Goal: Task Accomplishment & Management: Use online tool/utility

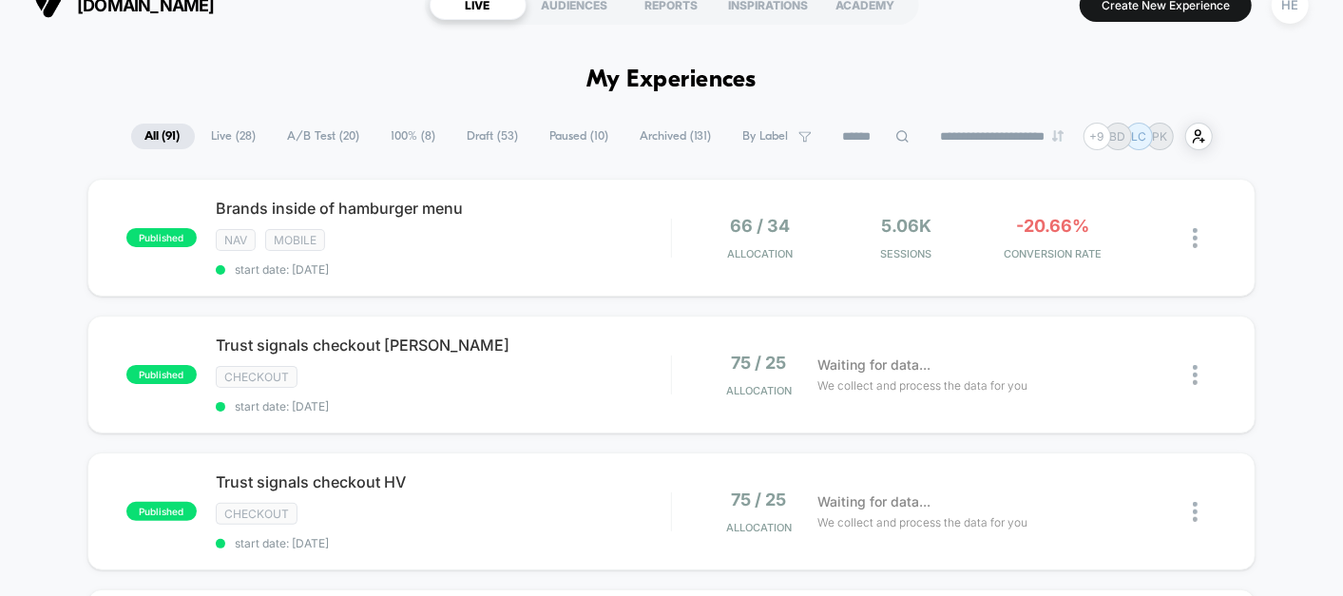
scroll to position [29, 0]
click at [569, 202] on span "Brands inside of hamburger menu Click to edit experience details" at bounding box center [443, 207] width 455 height 19
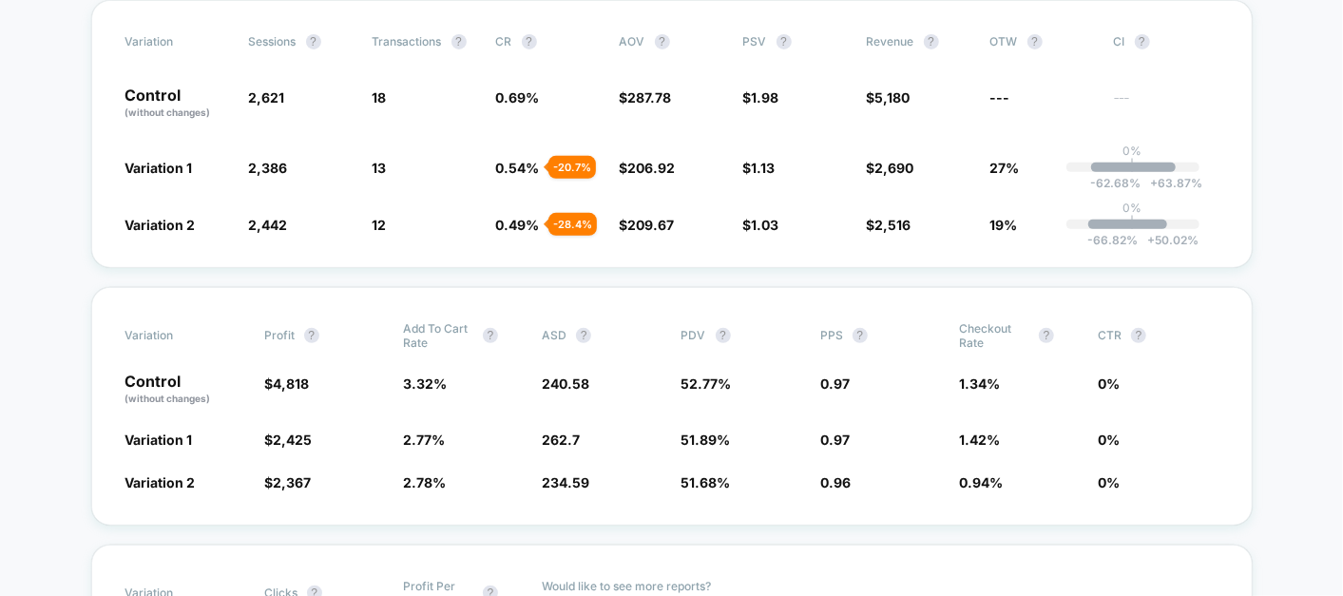
scroll to position [816, 0]
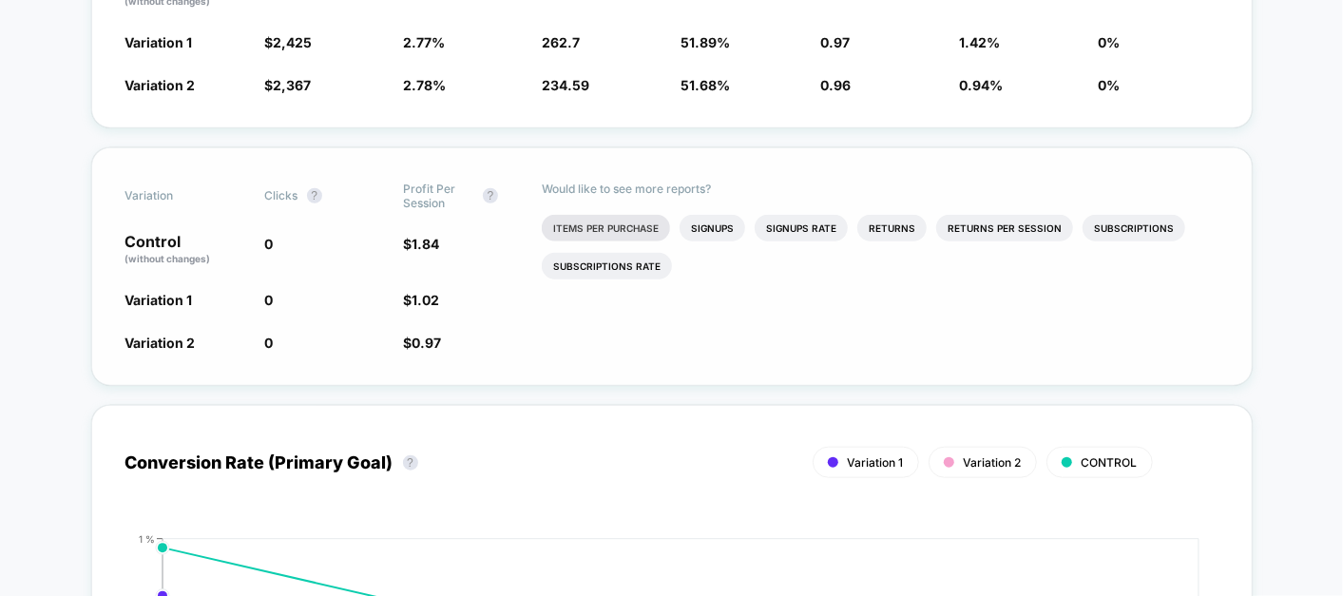
click at [606, 222] on li "Items Per Purchase" at bounding box center [606, 228] width 128 height 27
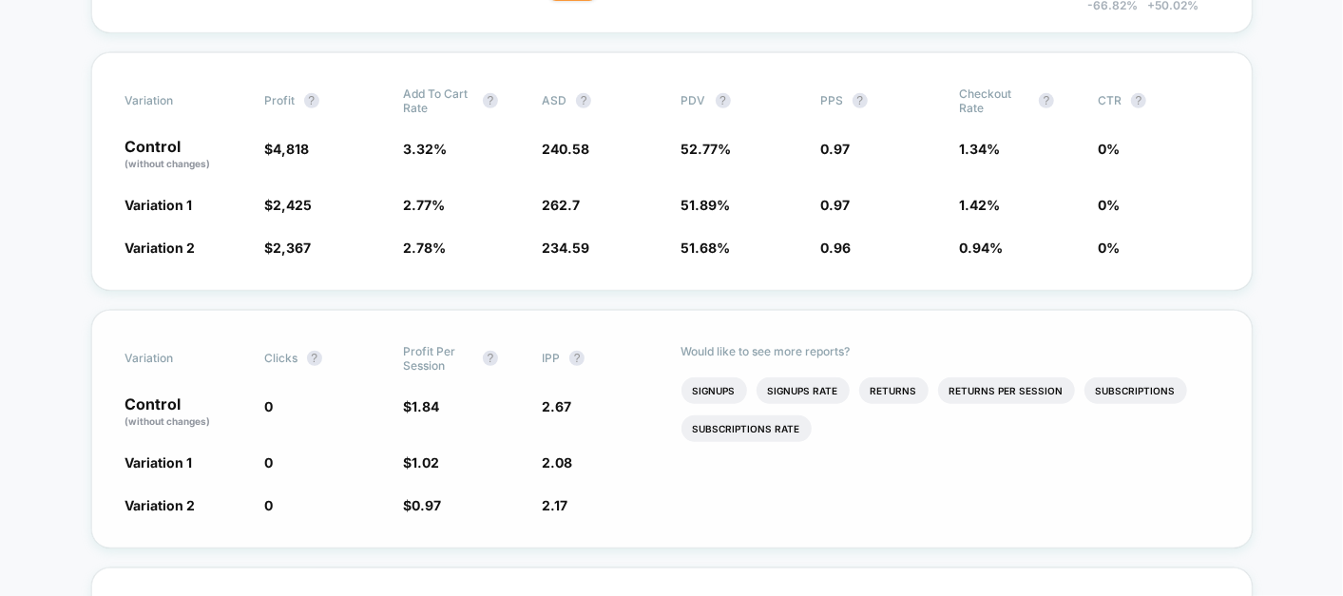
scroll to position [0, 0]
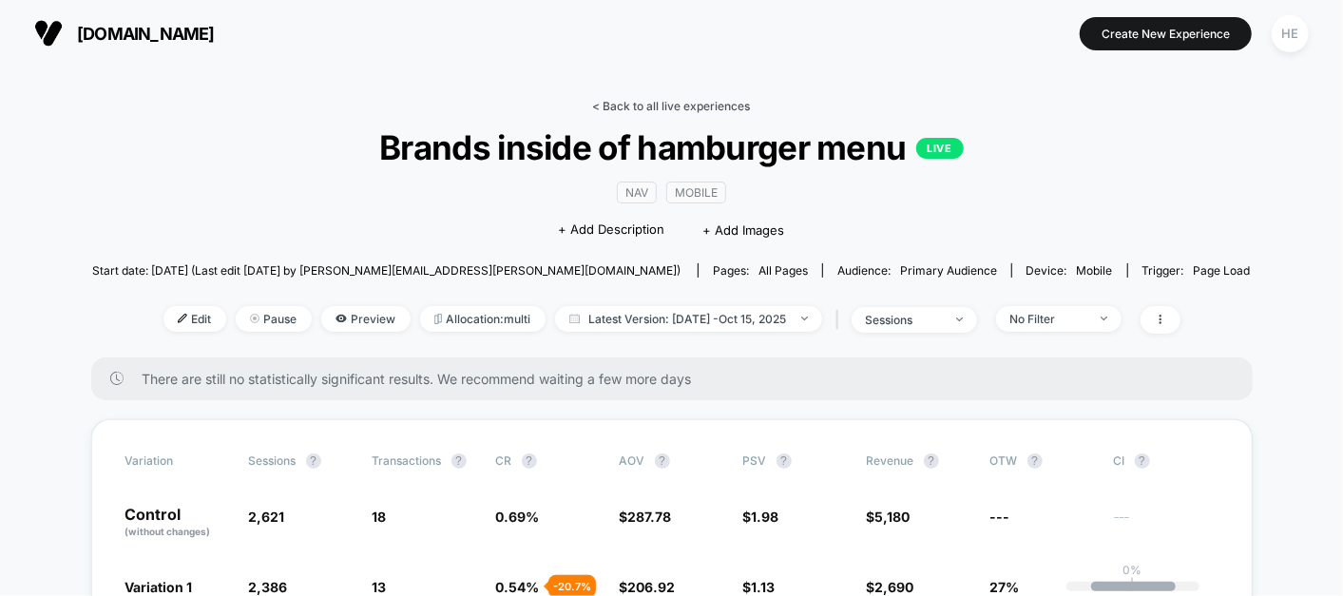
click at [698, 105] on link "< Back to all live experiences" at bounding box center [672, 106] width 158 height 14
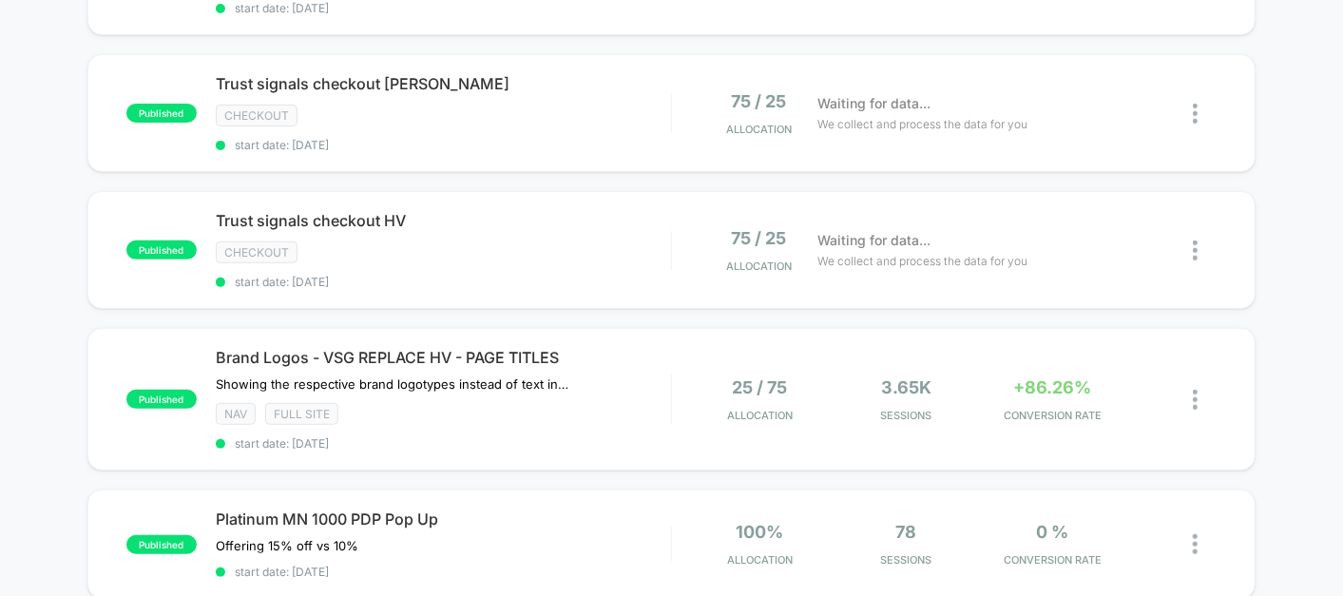
scroll to position [217, 0]
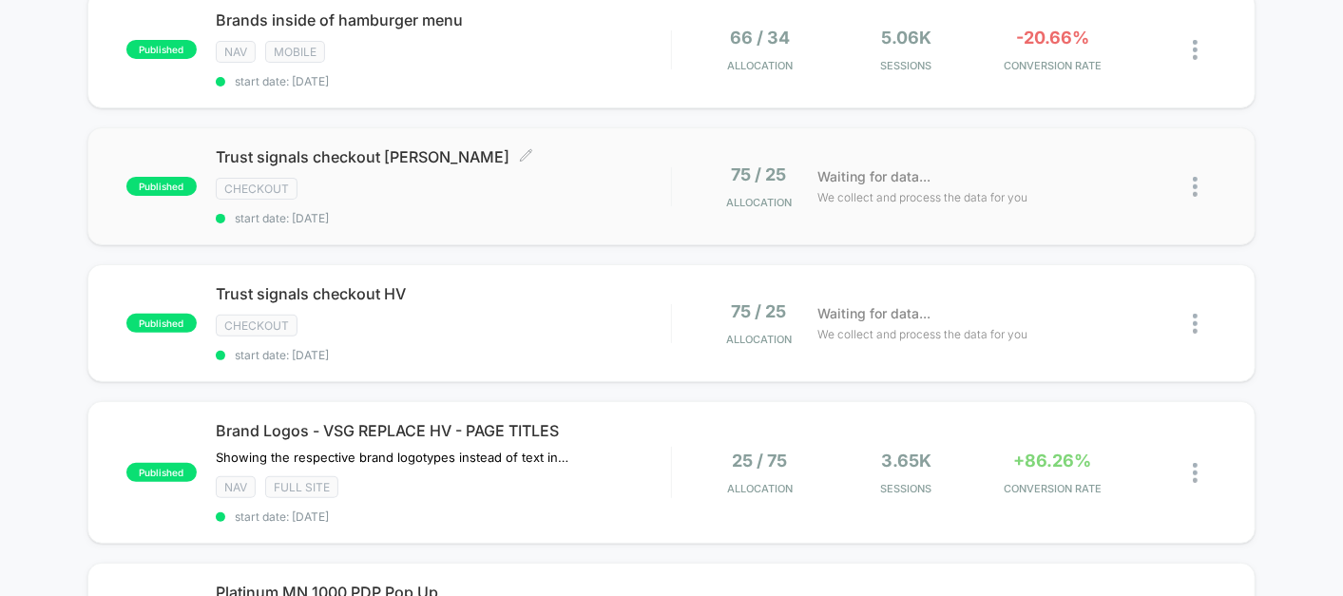
click at [573, 165] on div "Trust signals checkout [PERSON_NAME] Click to edit experience details Click to …" at bounding box center [443, 186] width 455 height 78
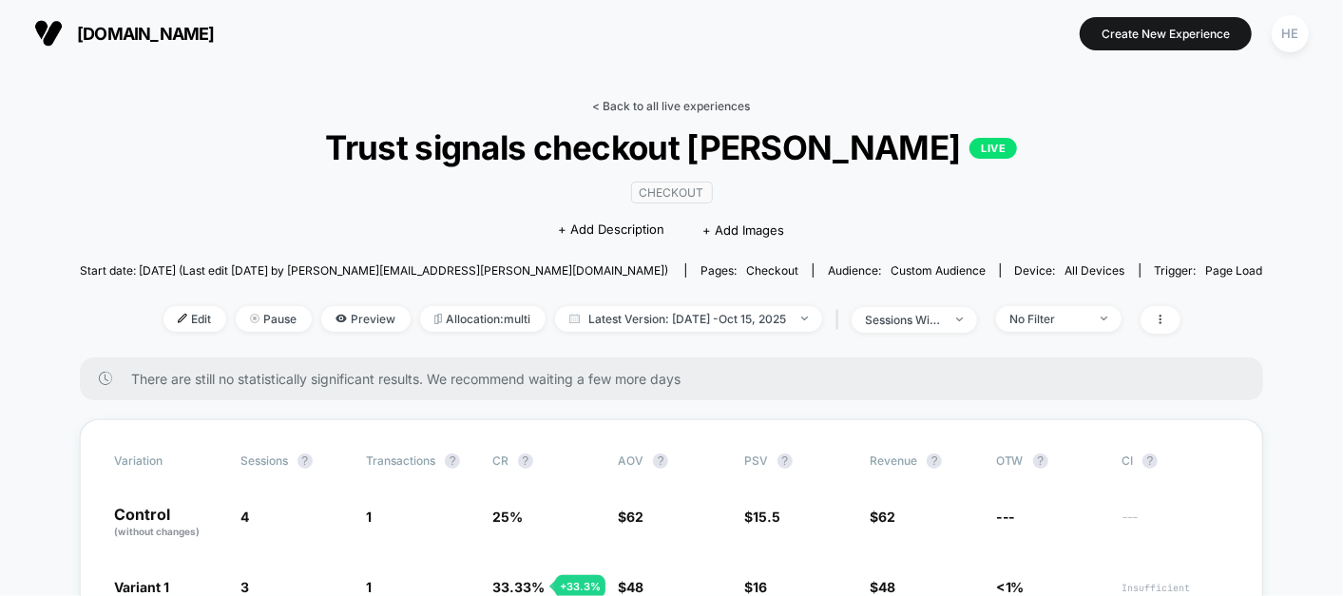
click at [644, 105] on link "< Back to all live experiences" at bounding box center [672, 106] width 158 height 14
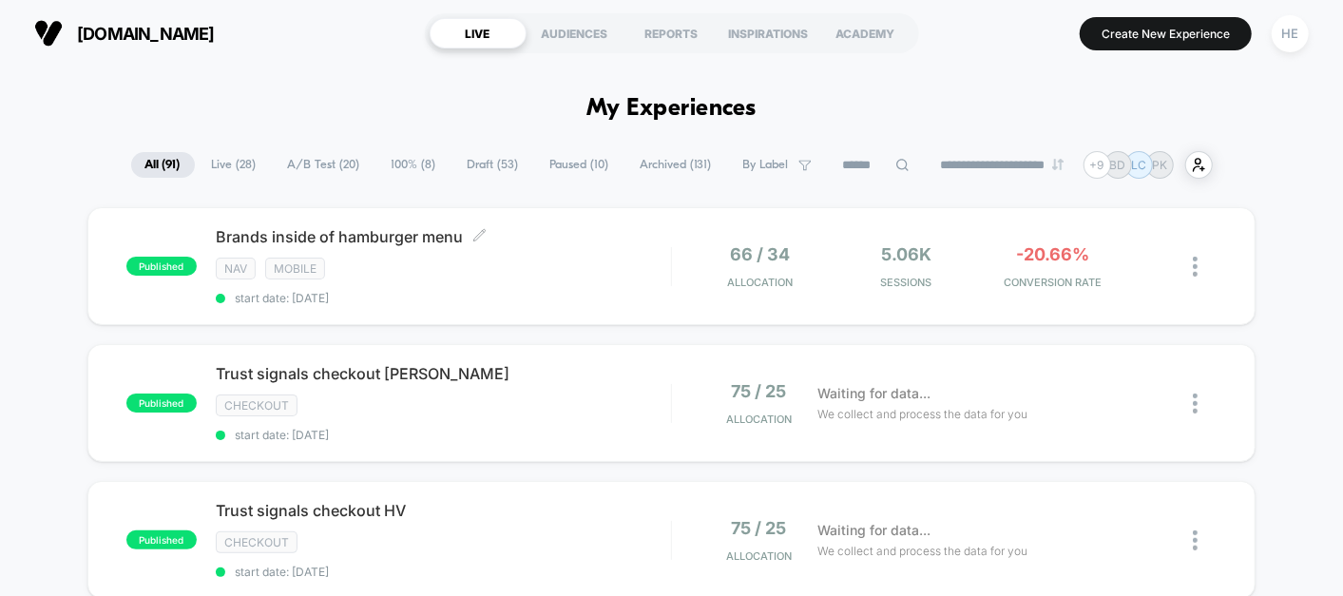
scroll to position [194, 0]
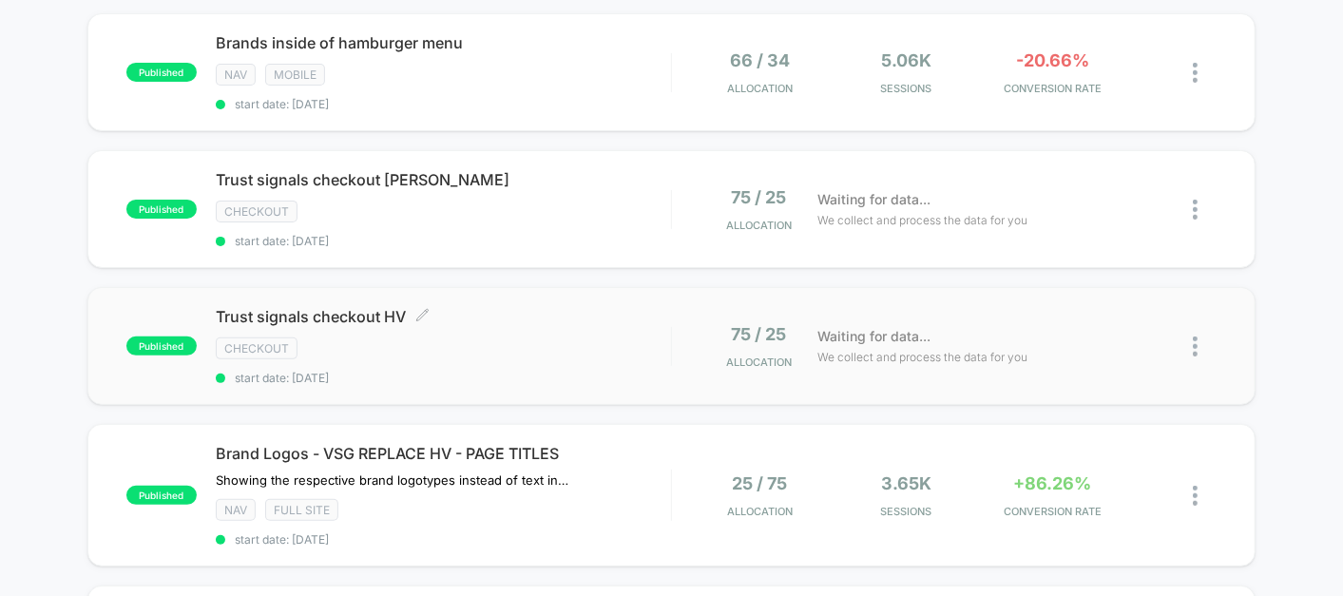
click at [507, 337] on div "checkout" at bounding box center [443, 348] width 455 height 22
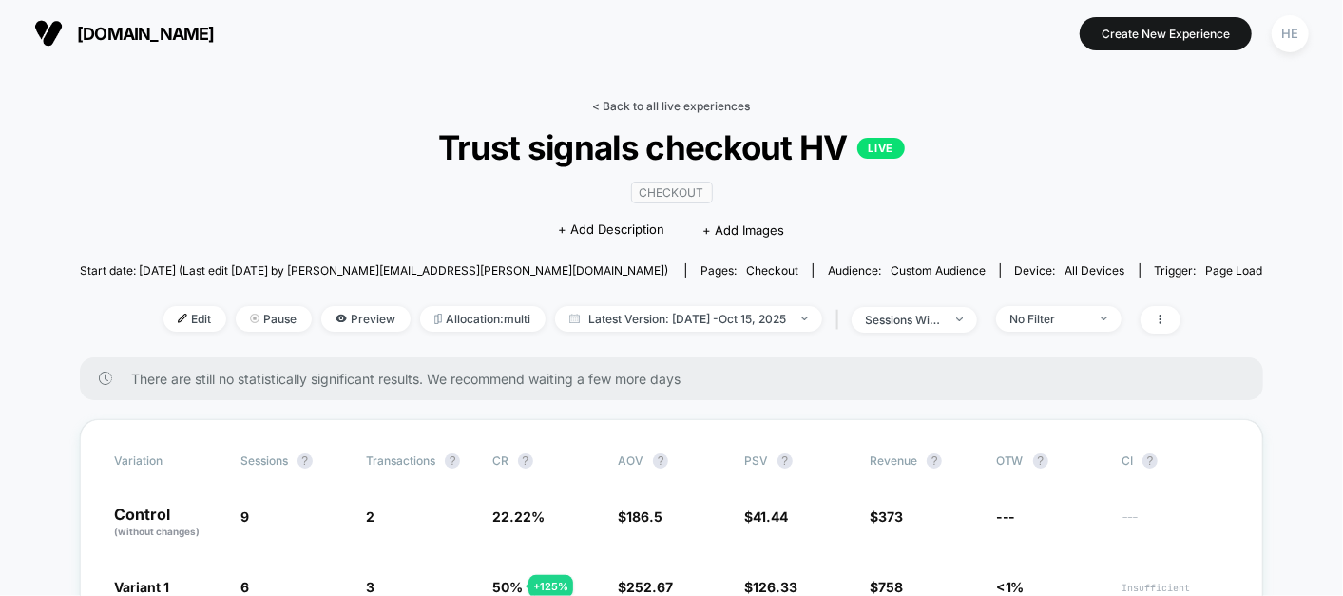
click at [627, 100] on link "< Back to all live experiences" at bounding box center [672, 106] width 158 height 14
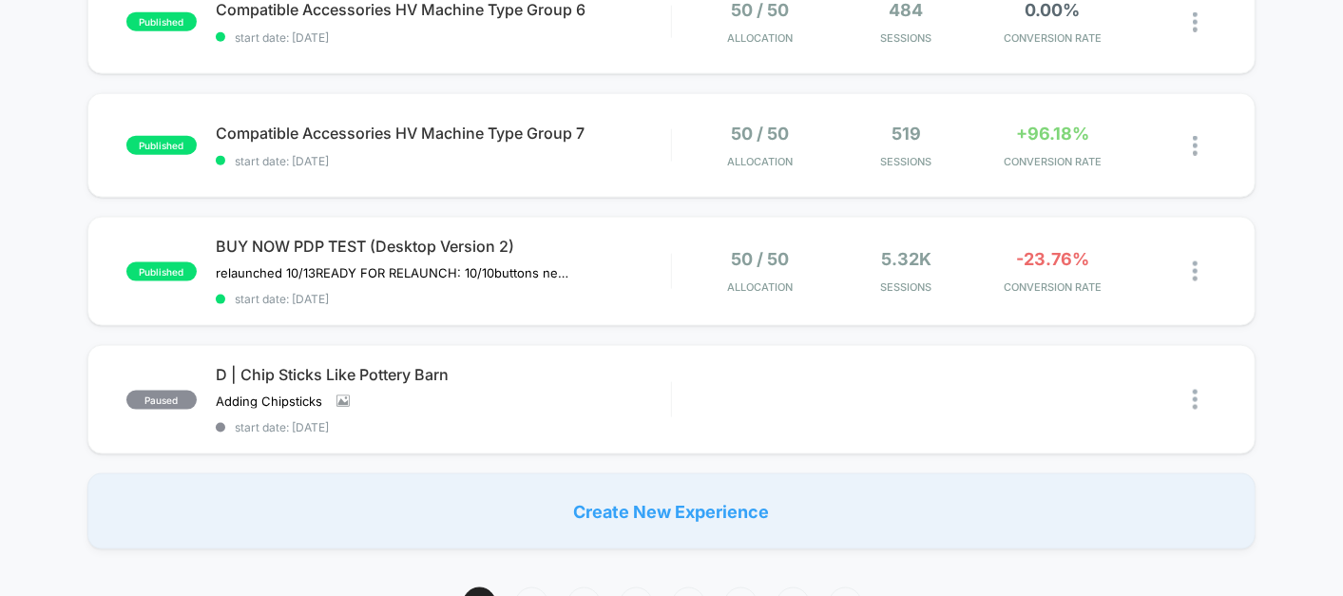
scroll to position [1309, 0]
click at [532, 587] on span "2" at bounding box center [531, 603] width 33 height 33
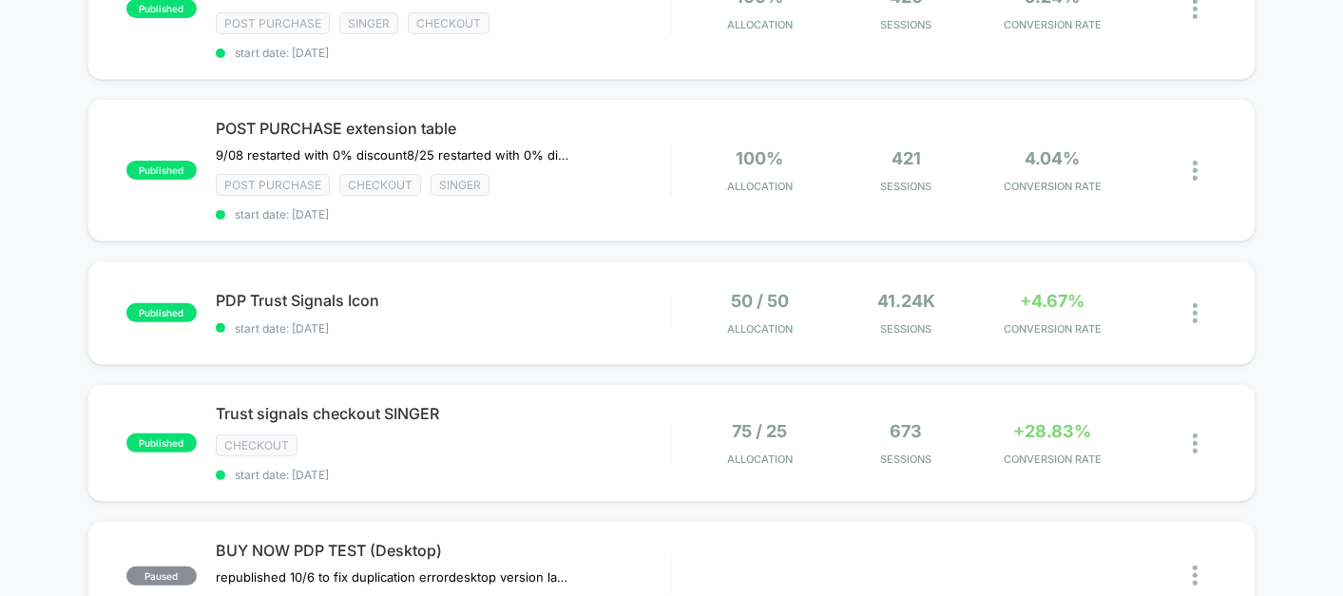
scroll to position [67, 0]
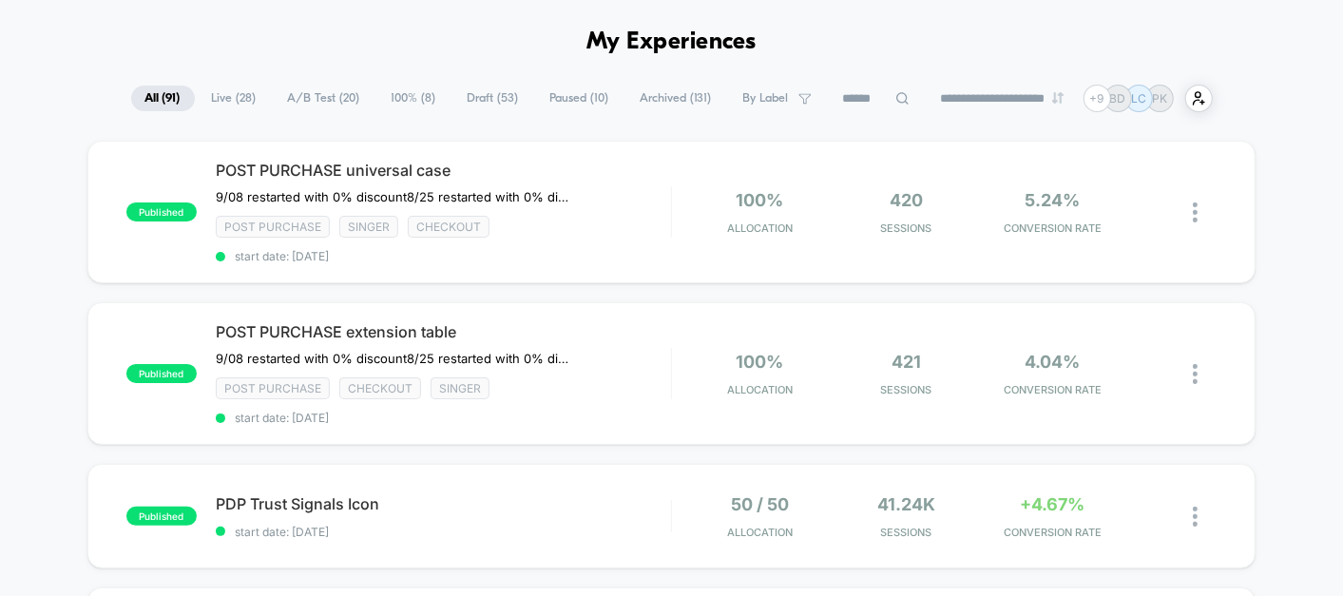
click at [465, 89] on span "Draft ( 53 )" at bounding box center [493, 99] width 80 height 26
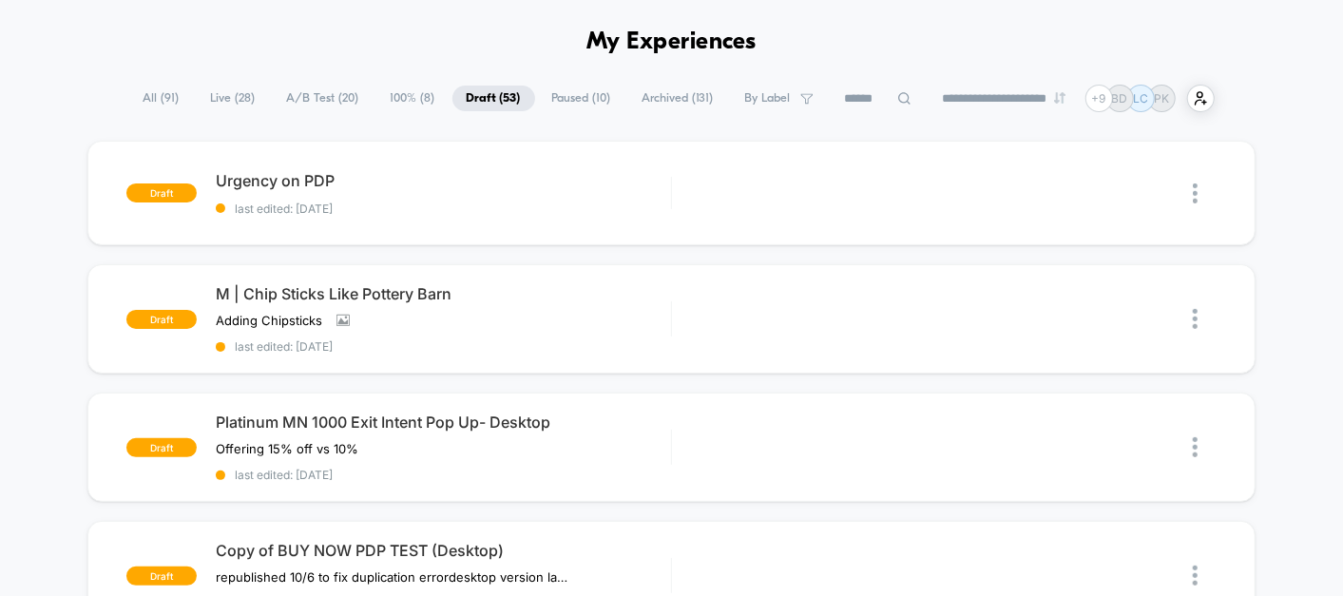
click at [559, 89] on span "Paused ( 10 )" at bounding box center [581, 99] width 87 height 26
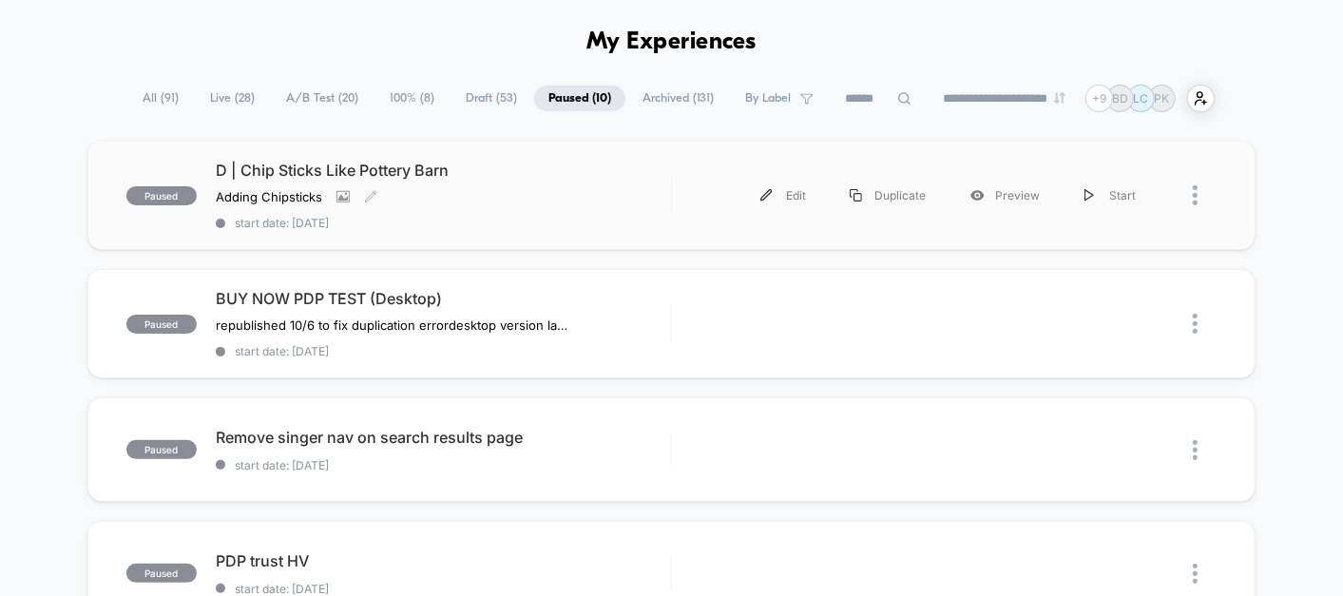
click at [544, 167] on span "D | Chip Sticks Like Pottery Barn" at bounding box center [443, 170] width 455 height 19
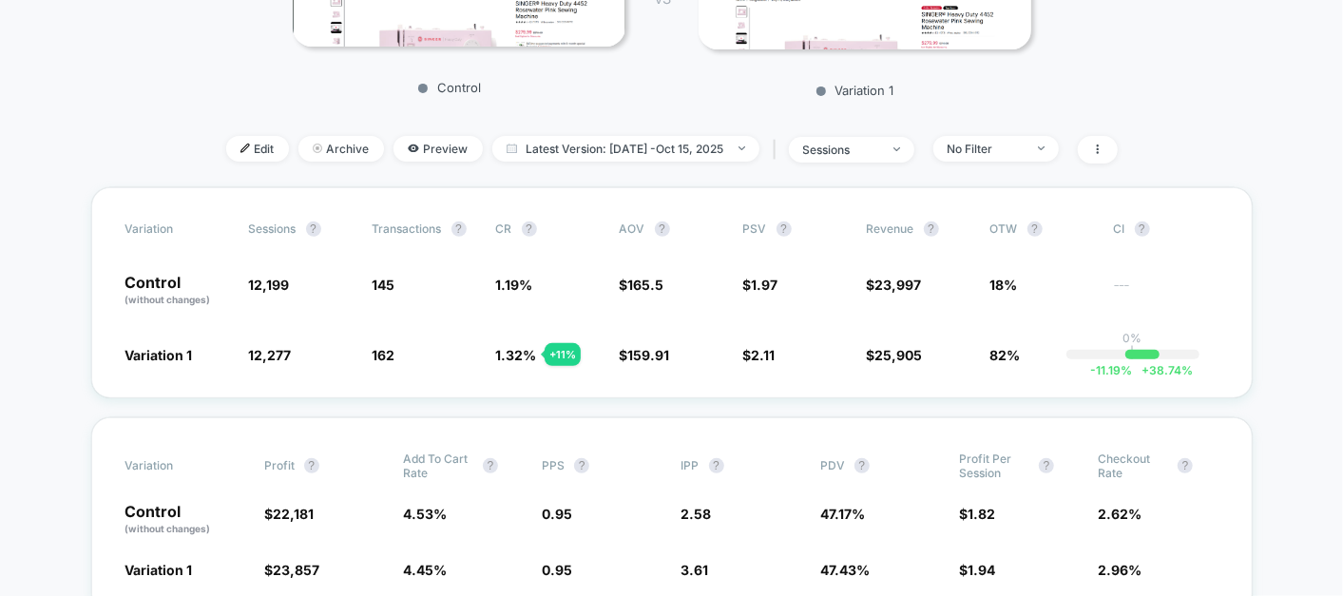
scroll to position [163, 0]
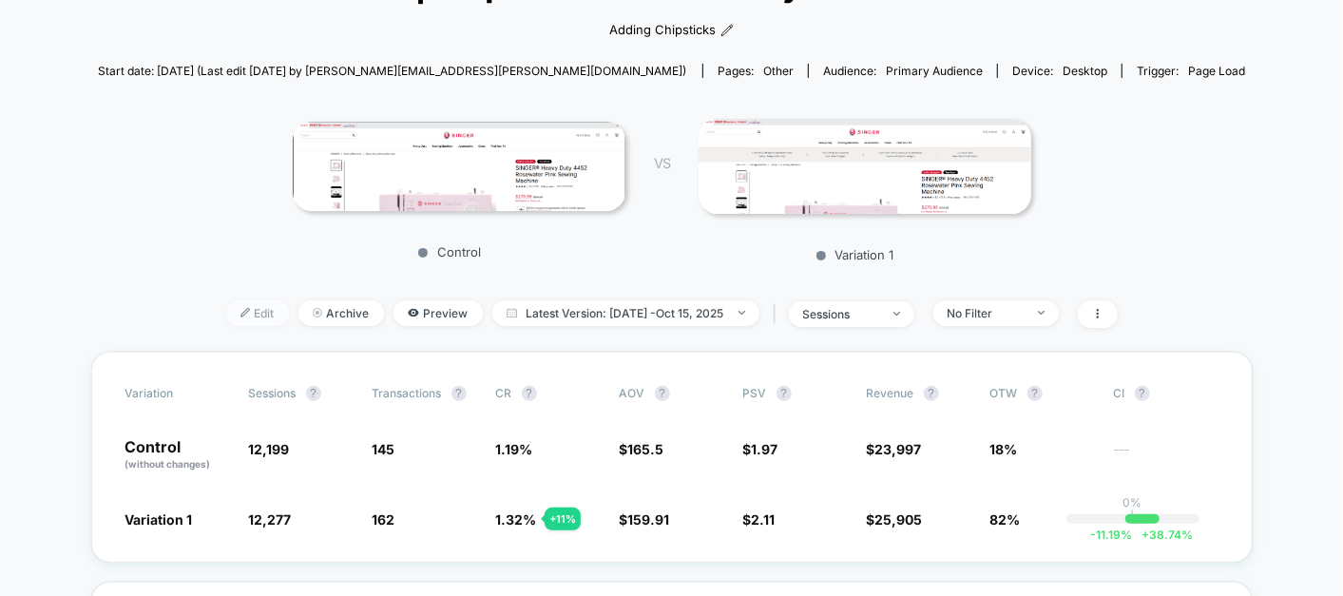
click at [226, 312] on span "Edit" at bounding box center [257, 313] width 63 height 26
